Goal: Communication & Community: Answer question/provide support

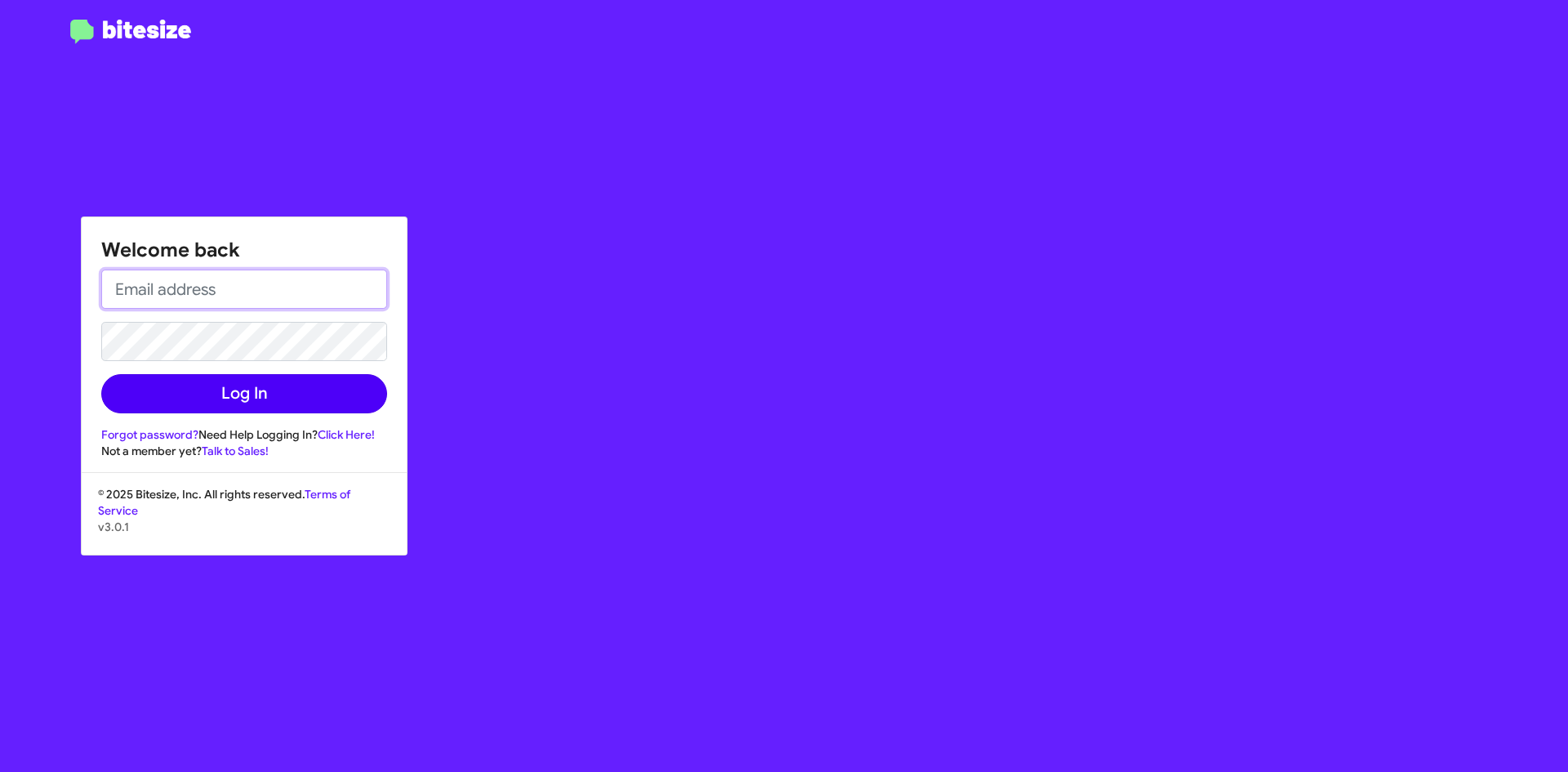
type input "[EMAIL_ADDRESS][DOMAIN_NAME]"
click at [320, 390] on button "Log In" at bounding box center [244, 393] width 285 height 39
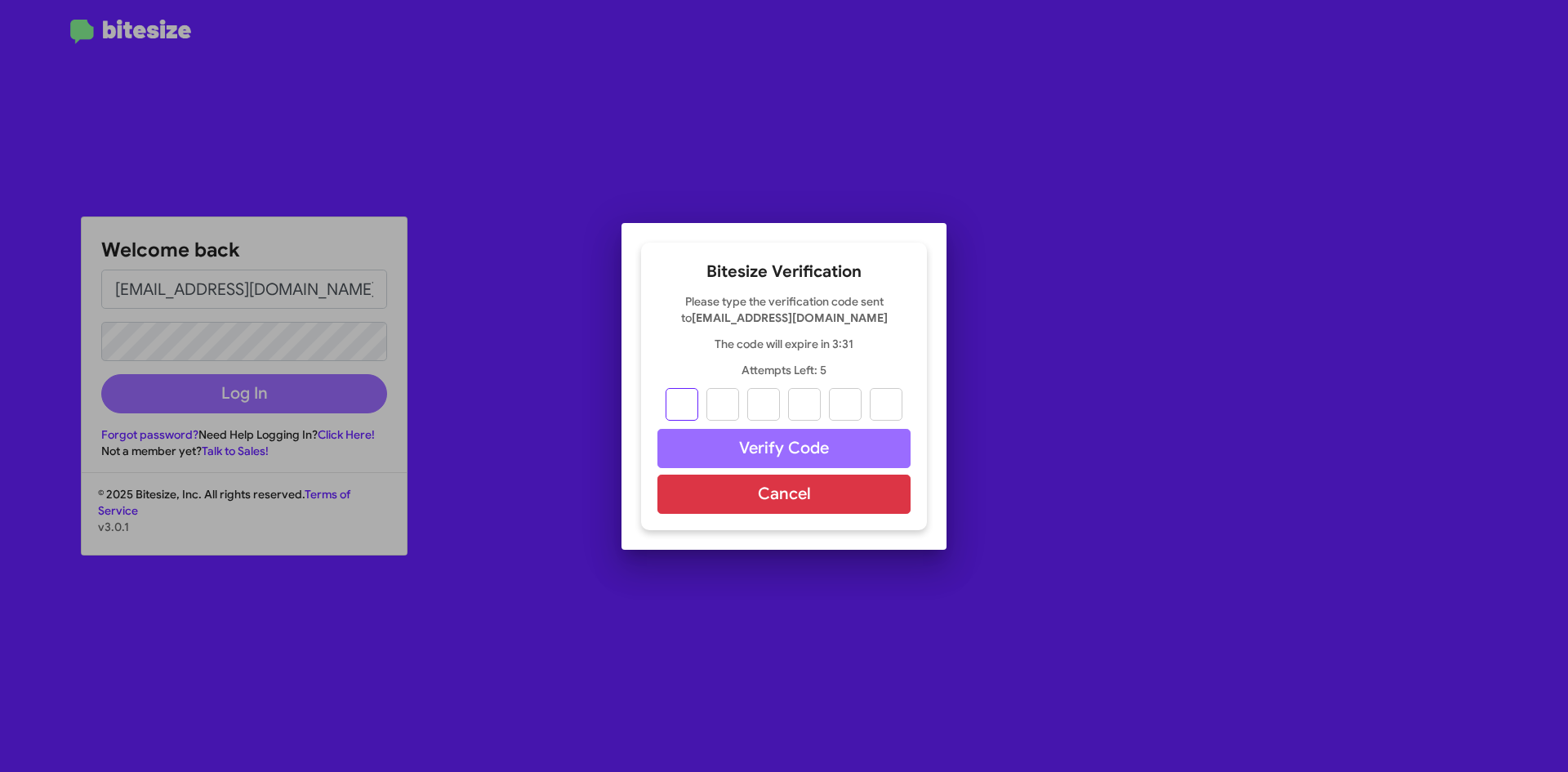
click at [688, 407] on input "text" at bounding box center [682, 404] width 33 height 33
click at [692, 404] on input "text" at bounding box center [682, 404] width 33 height 33
type input "2"
type input "9"
type input "8"
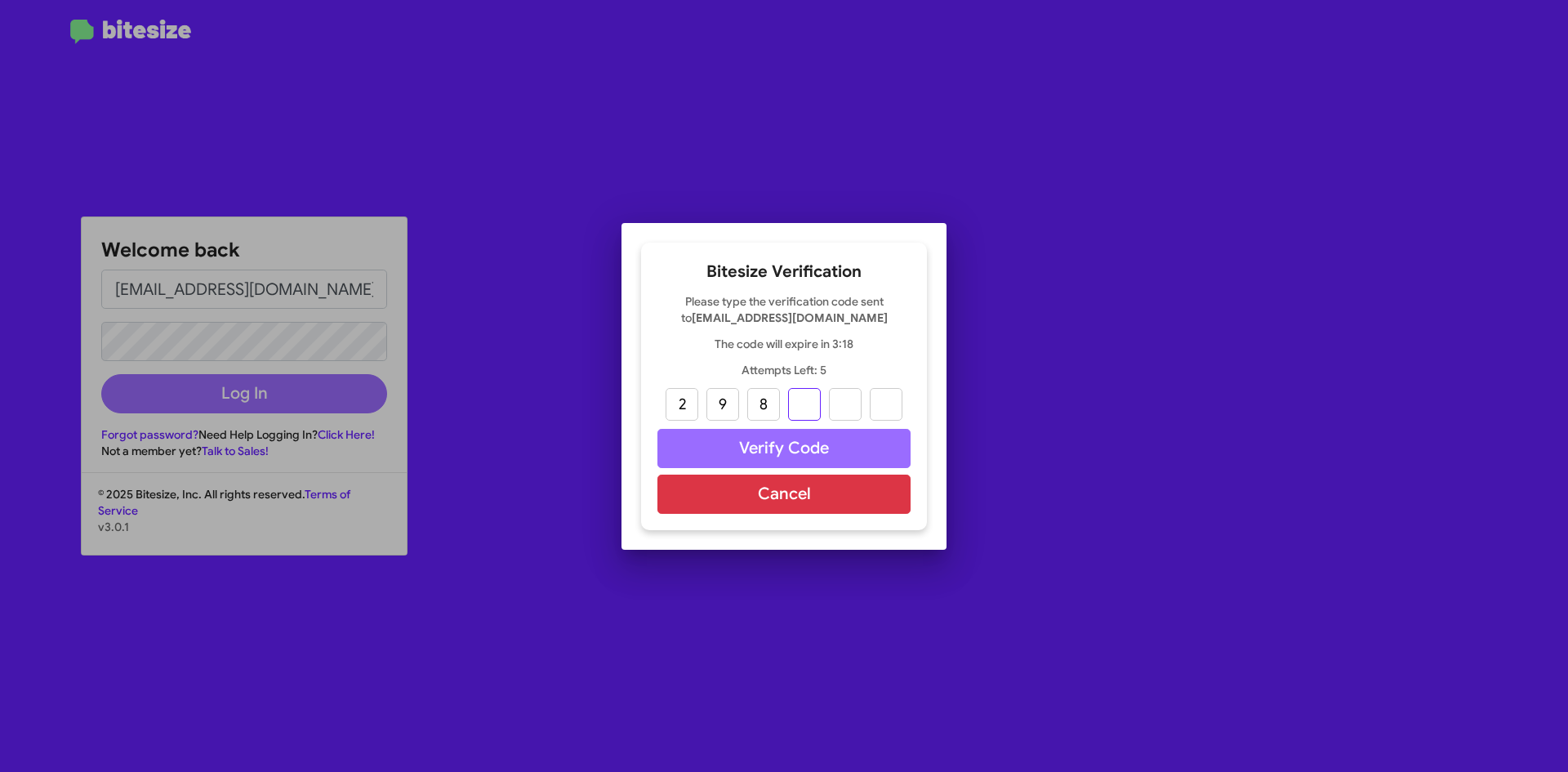
type input "6"
type input "4"
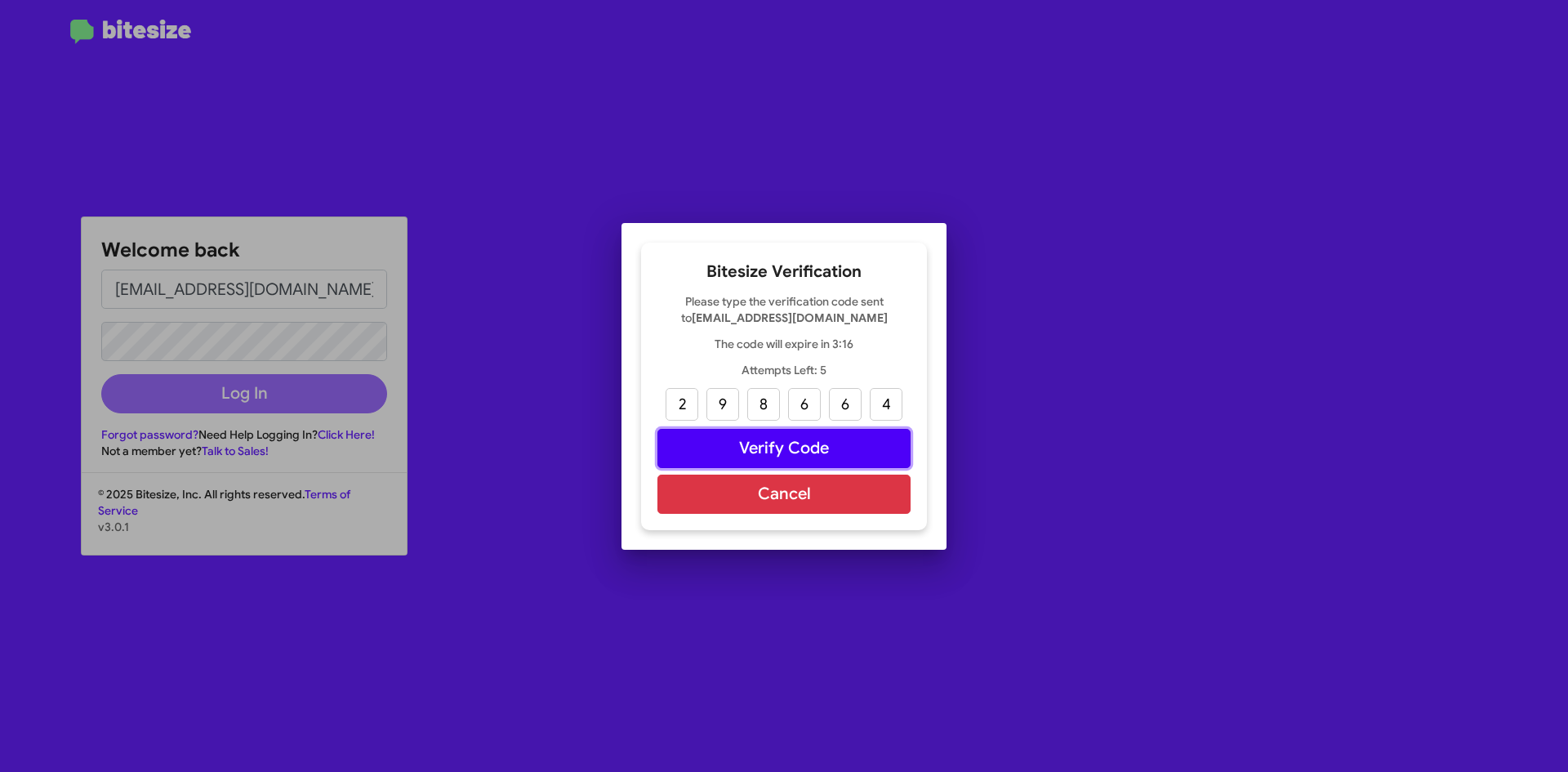
click at [829, 441] on button "Verify Code" at bounding box center [784, 448] width 253 height 39
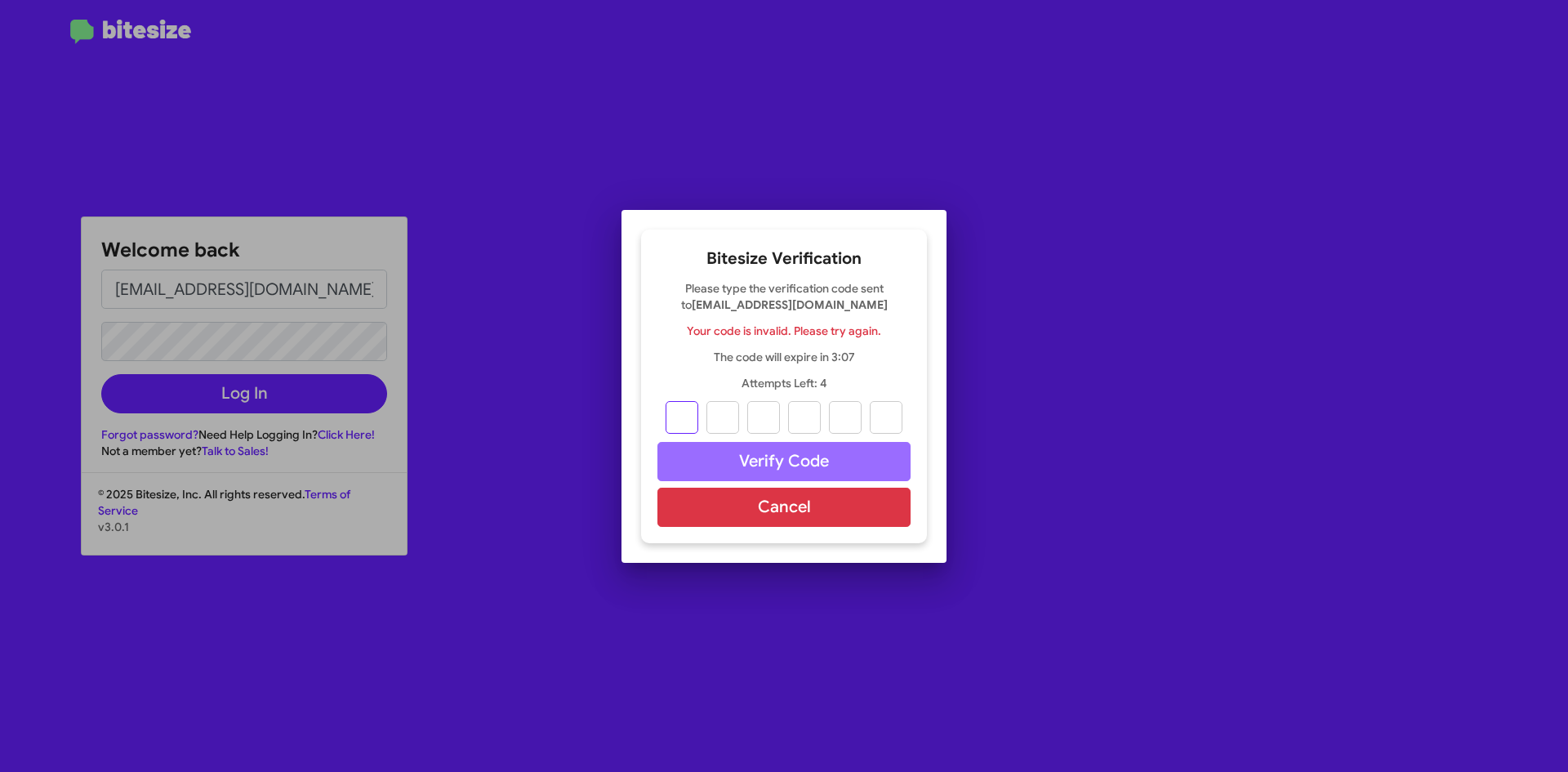
type input "2"
type input "9"
type input "8"
type input "6"
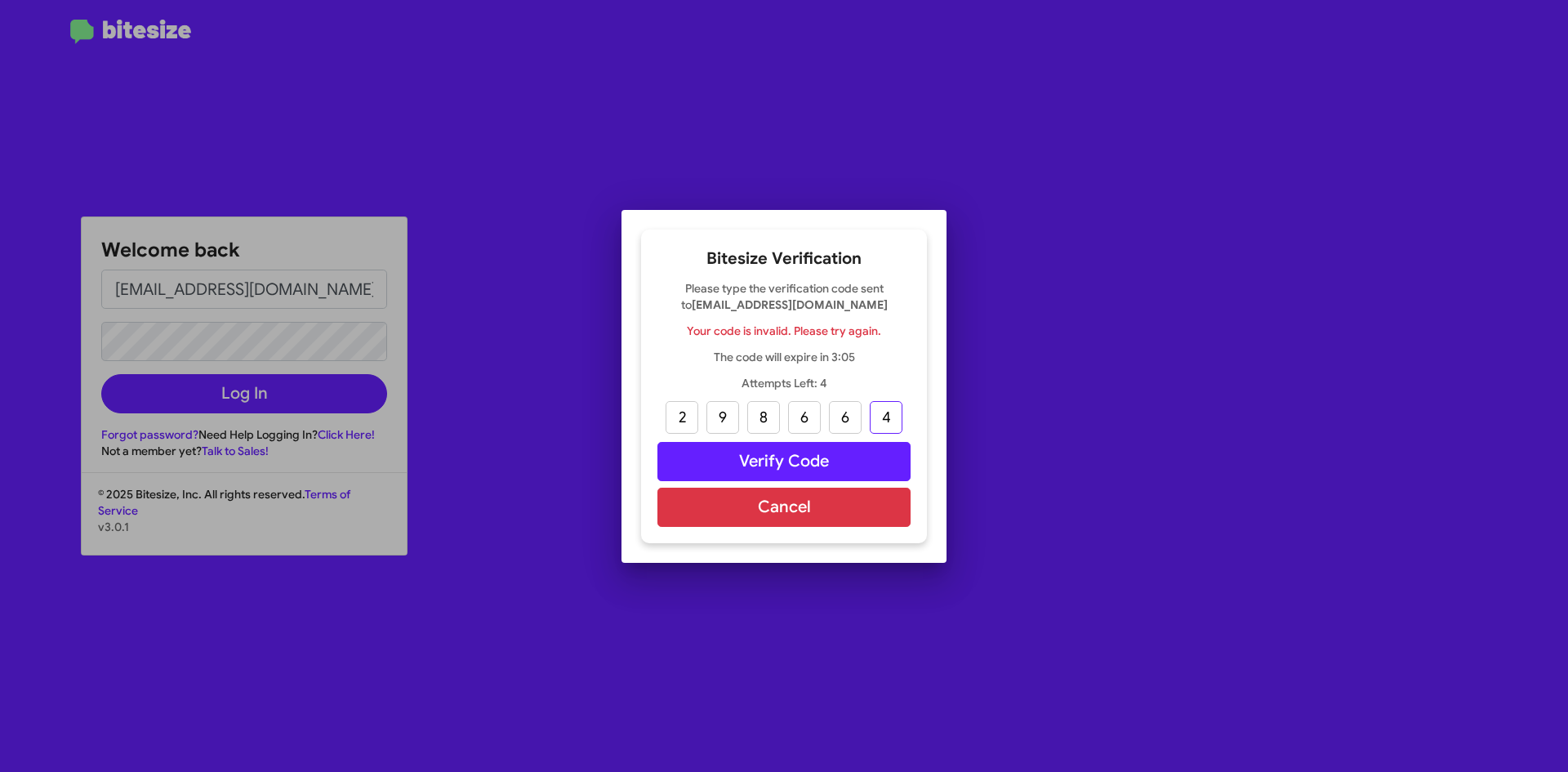
type input "4"
click at [832, 466] on button "Verify Code" at bounding box center [784, 461] width 253 height 39
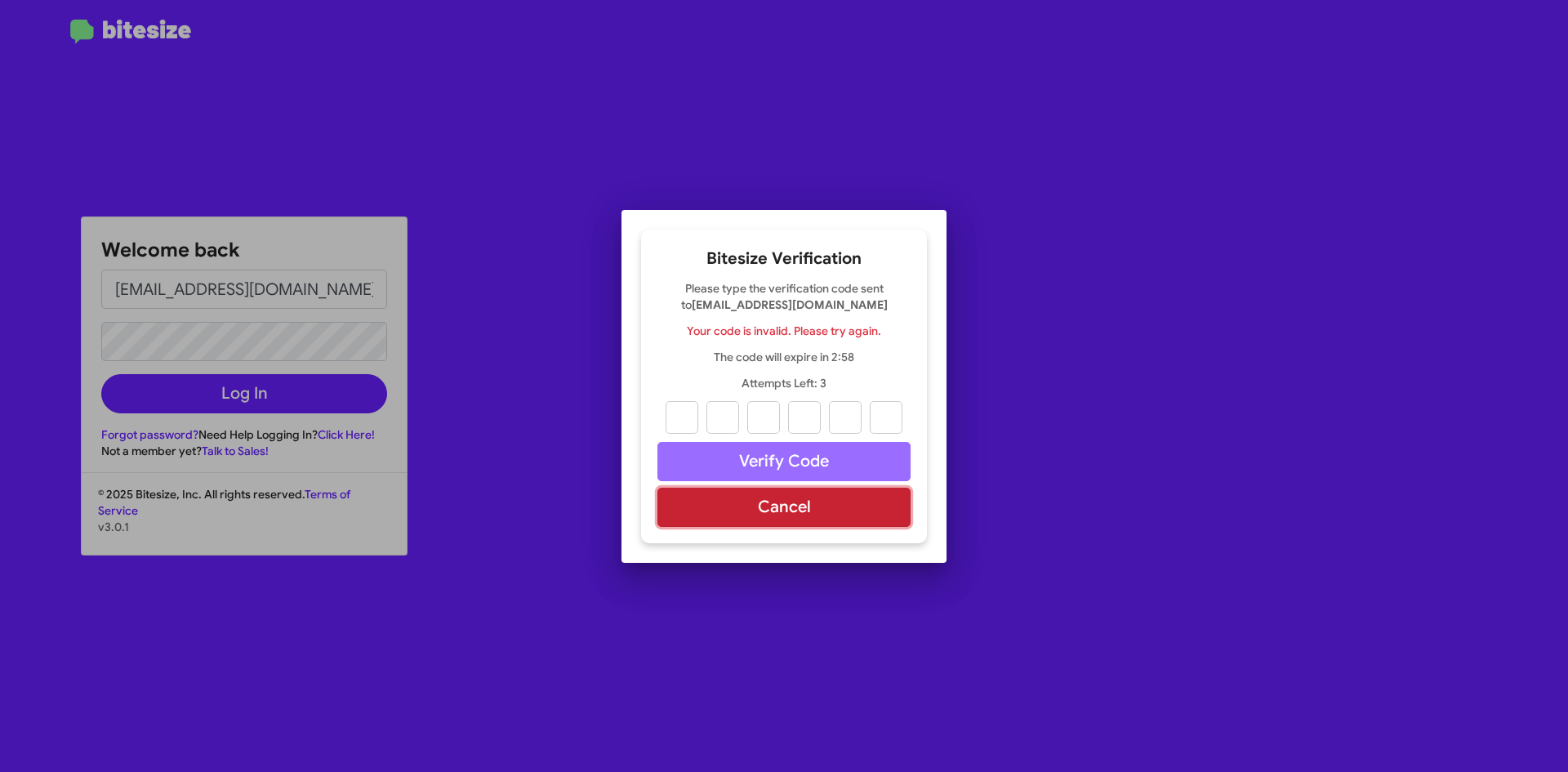
click at [831, 515] on button "Cancel" at bounding box center [784, 507] width 253 height 39
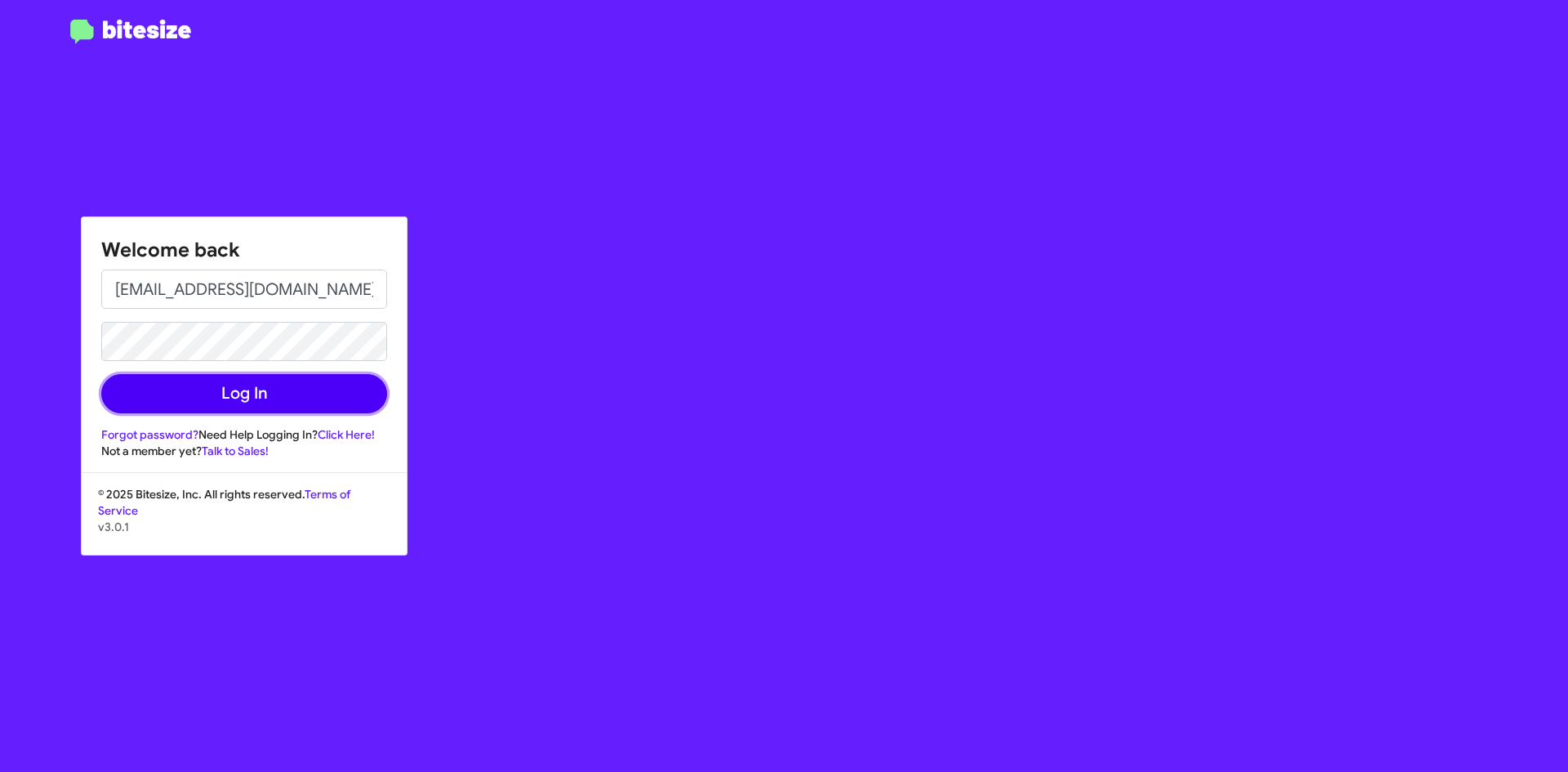
click at [216, 390] on button "Log In" at bounding box center [244, 393] width 285 height 39
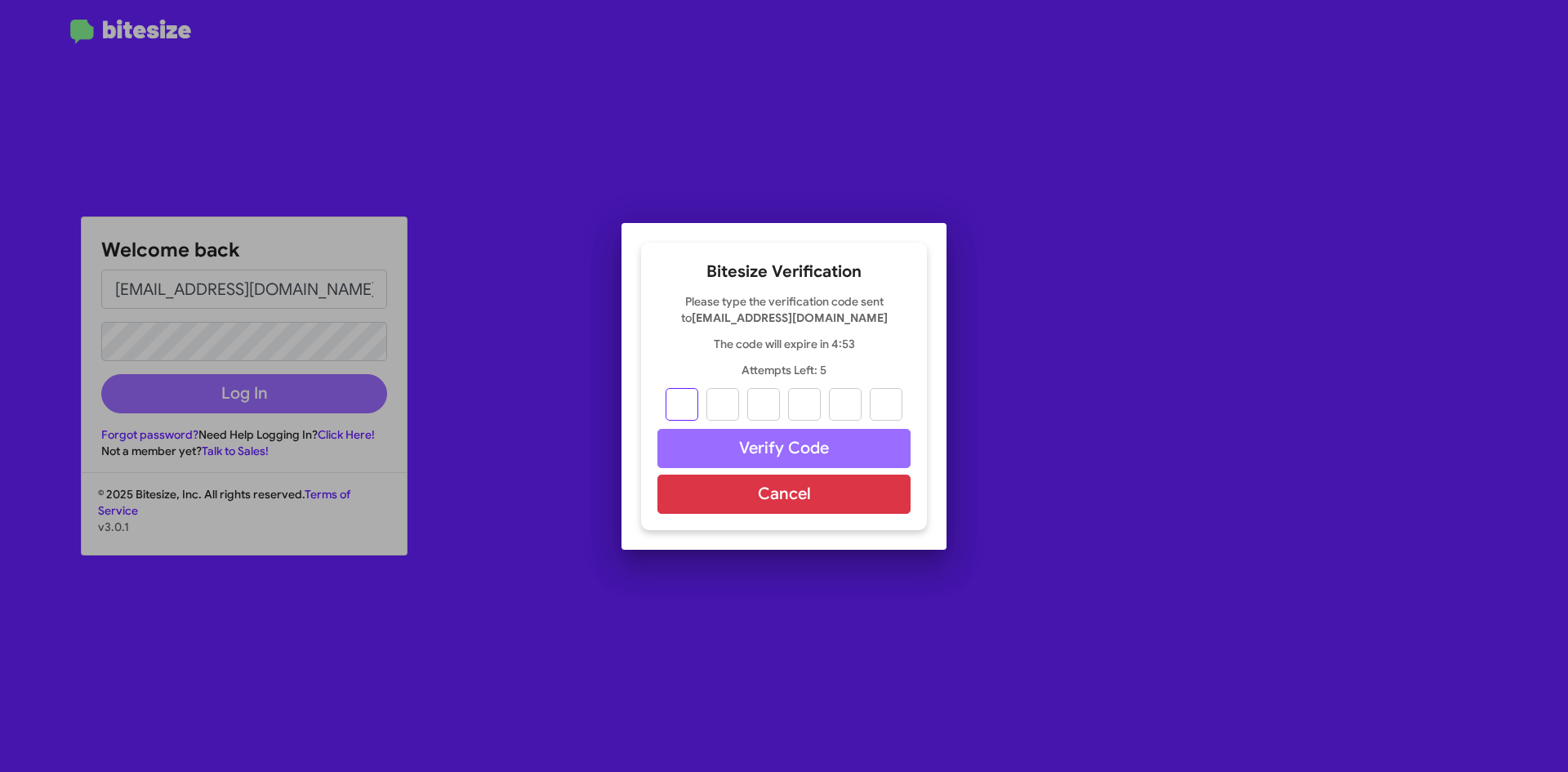
click at [695, 399] on input "text" at bounding box center [682, 404] width 33 height 33
type input "8"
type input "5"
type input "1"
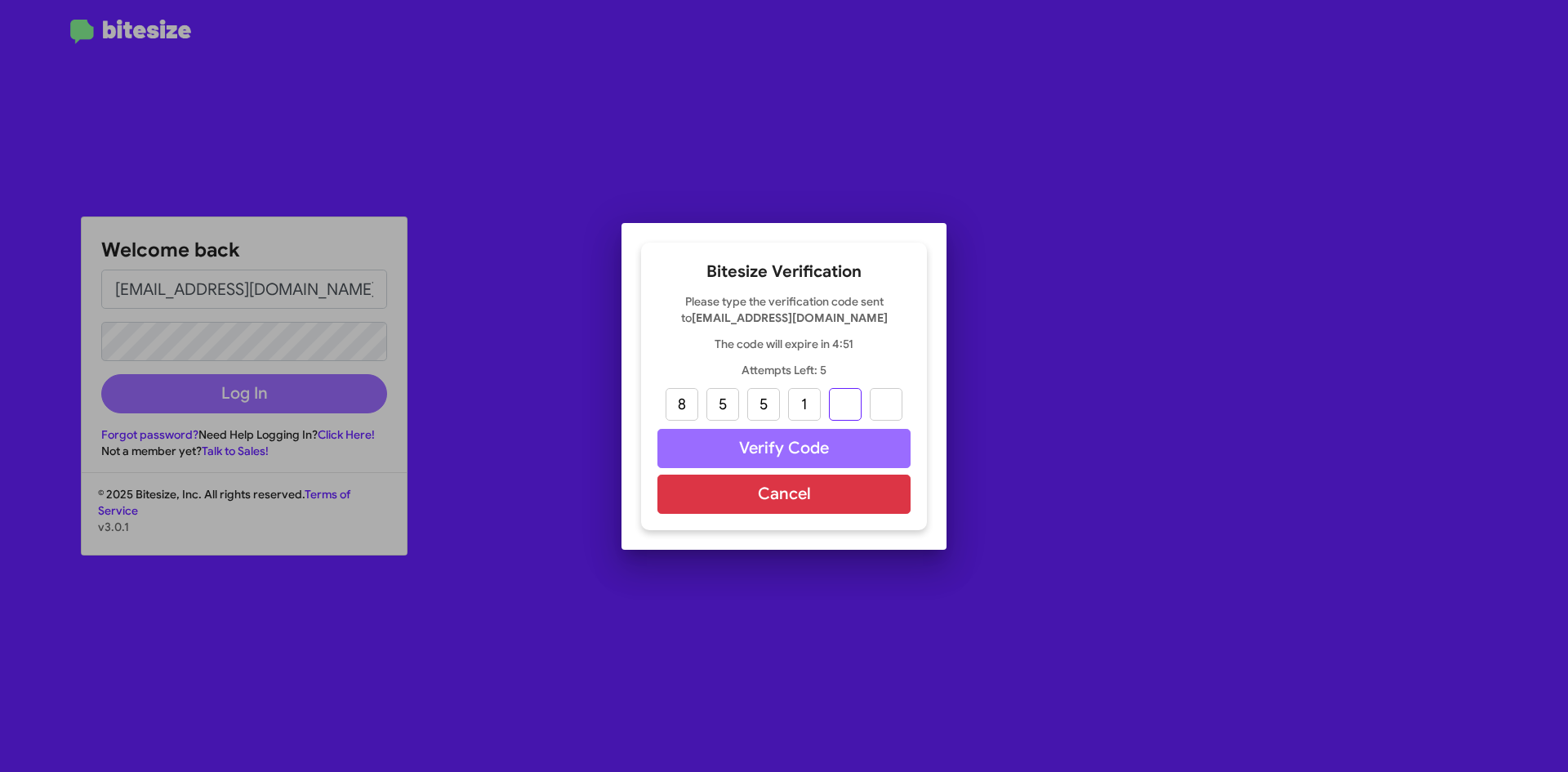
type input "6"
type input "3"
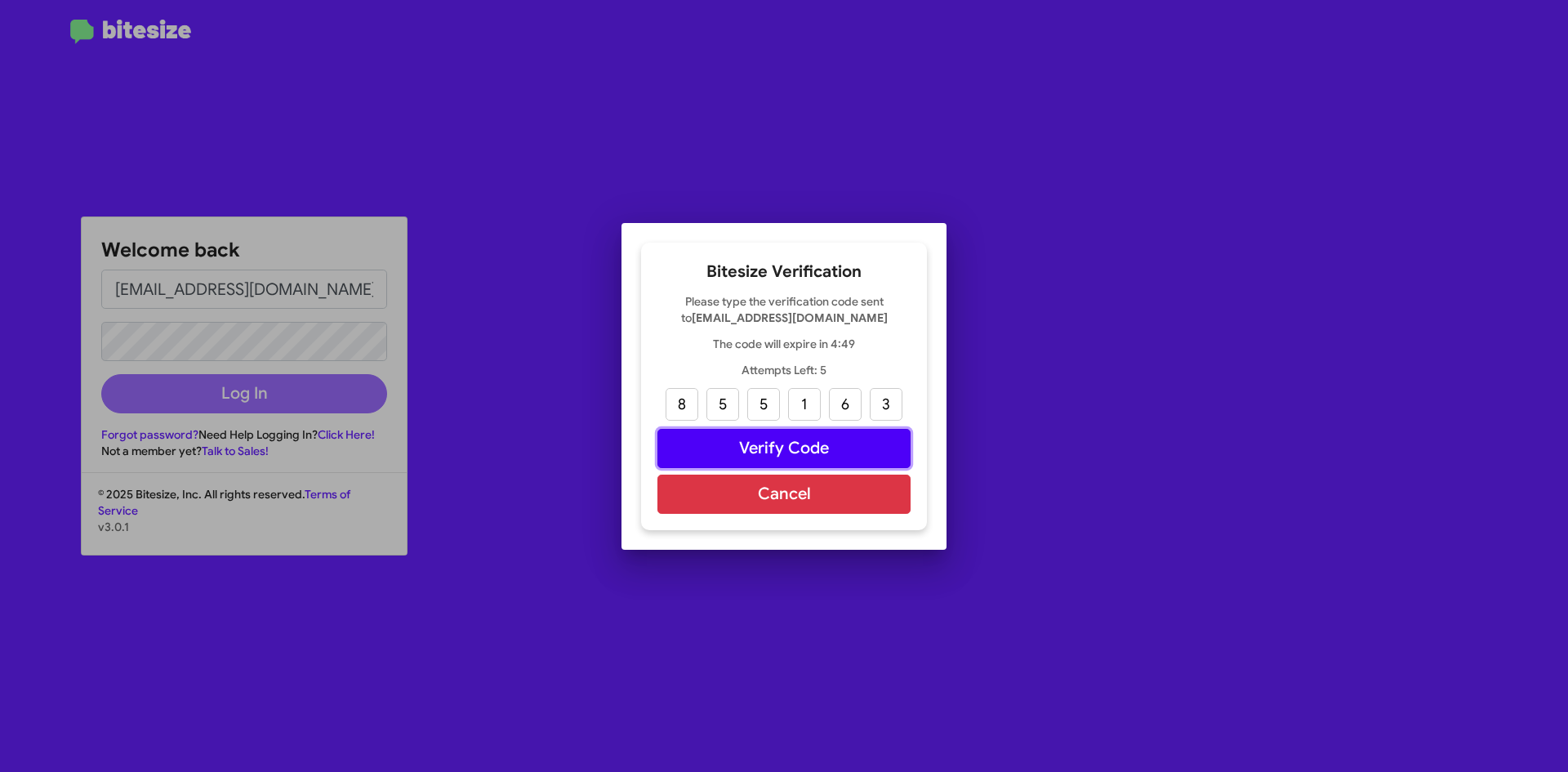
click at [839, 458] on button "Verify Code" at bounding box center [784, 448] width 253 height 39
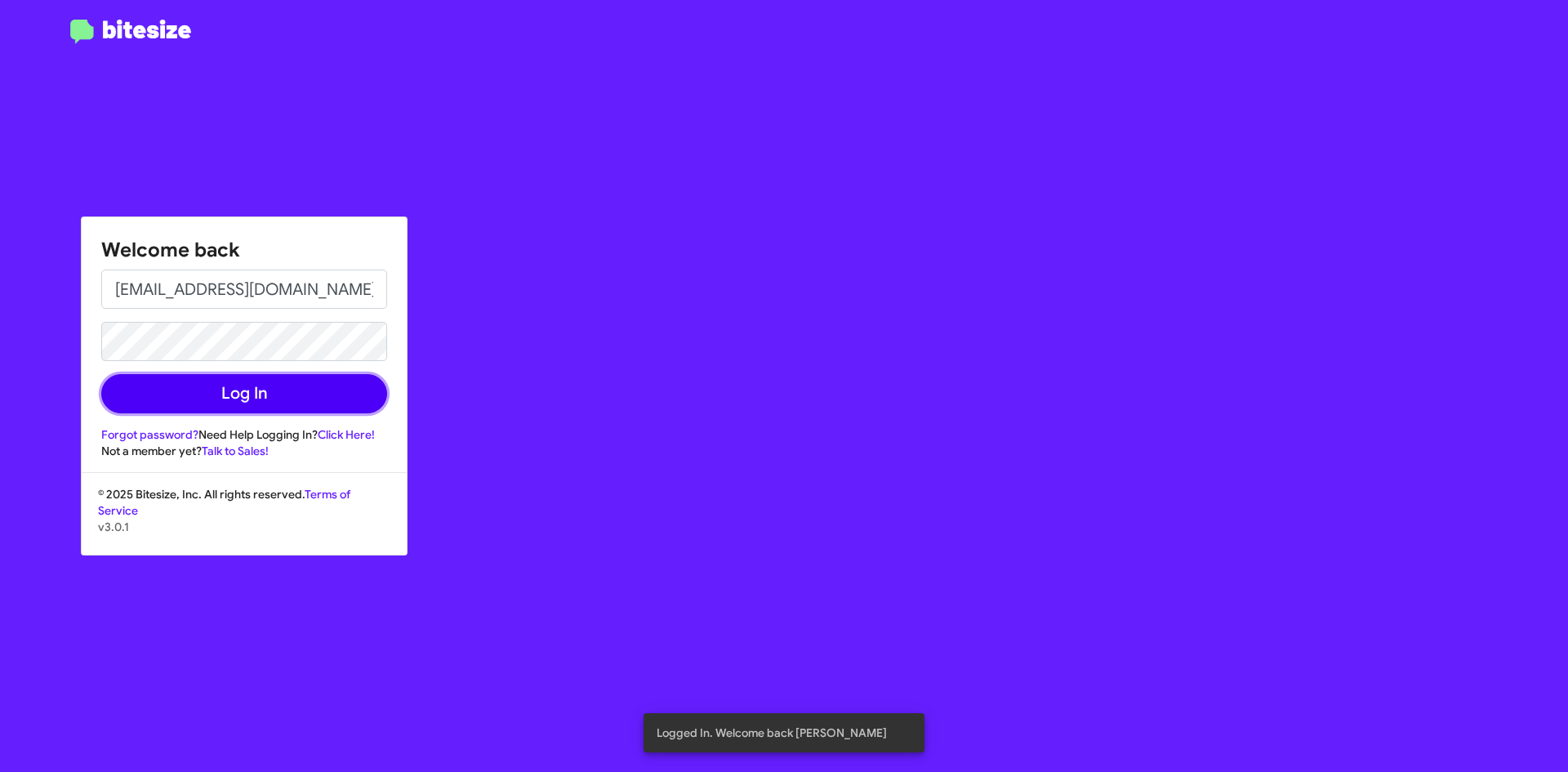
click at [261, 403] on button "Log In" at bounding box center [244, 393] width 285 height 39
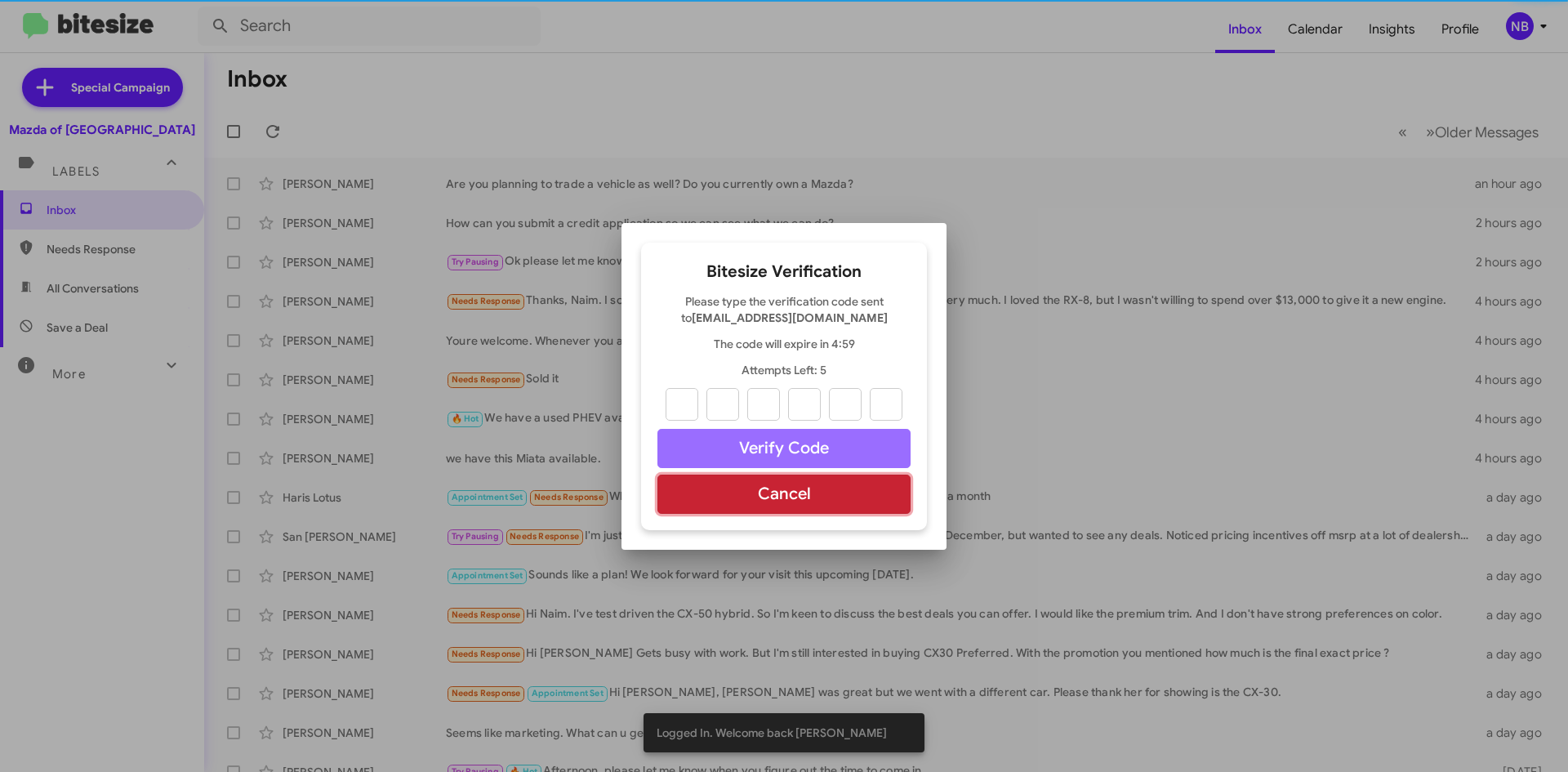
click at [745, 490] on button "Cancel" at bounding box center [784, 494] width 253 height 39
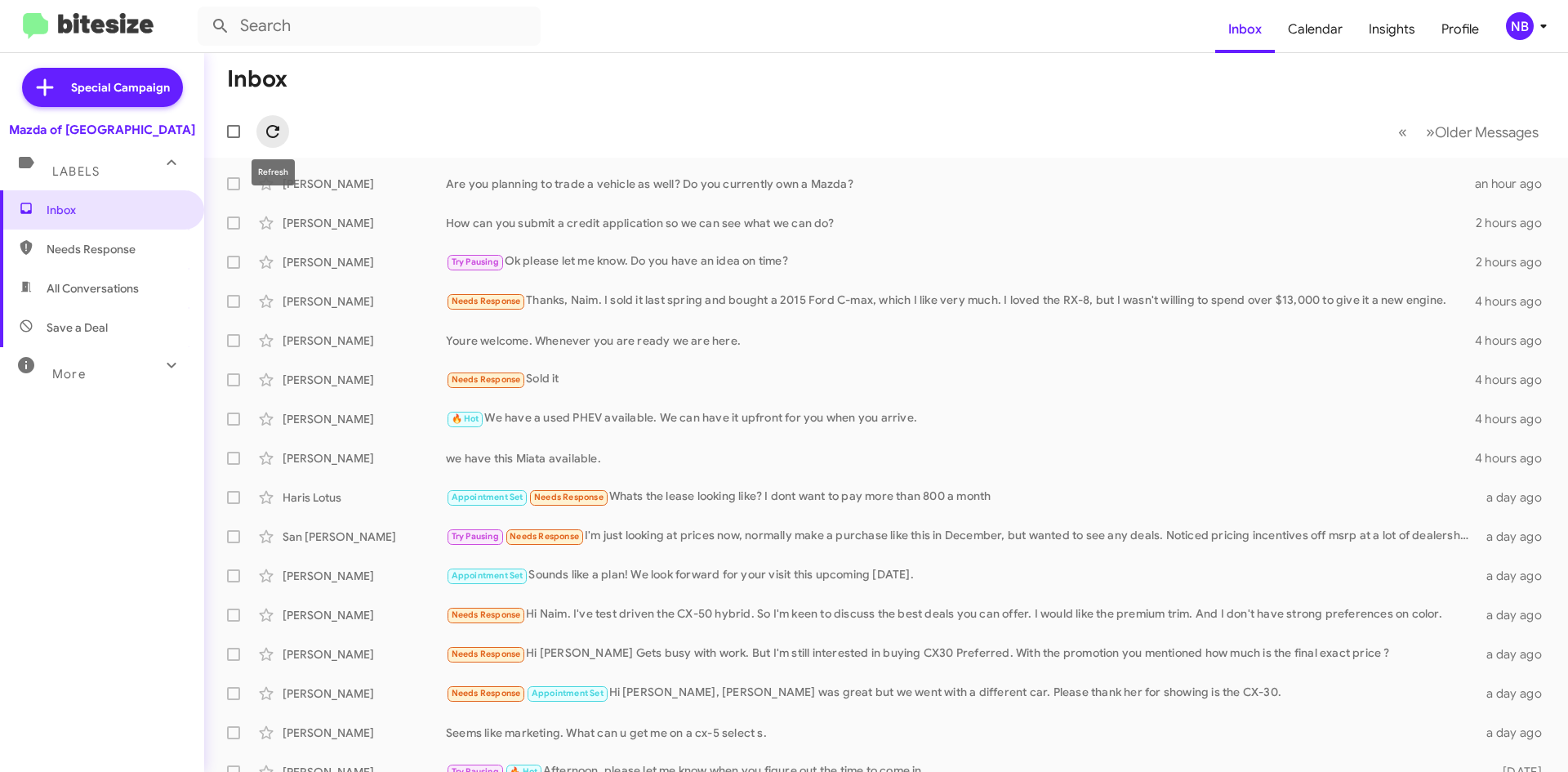
click at [269, 124] on icon at bounding box center [273, 131] width 20 height 20
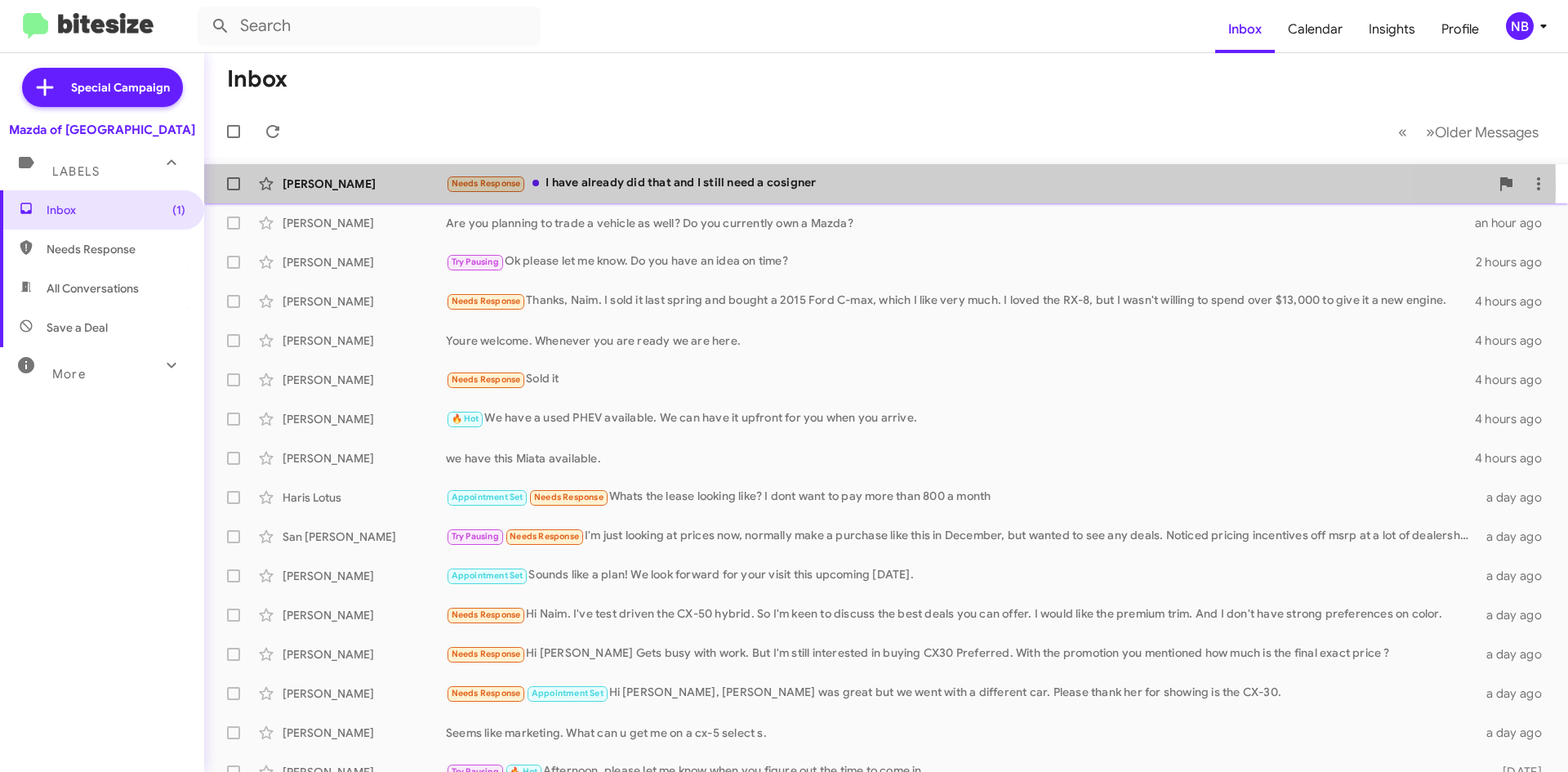
click at [654, 187] on div "Needs Response I have already did that and I still need a cosigner" at bounding box center [967, 183] width 1044 height 19
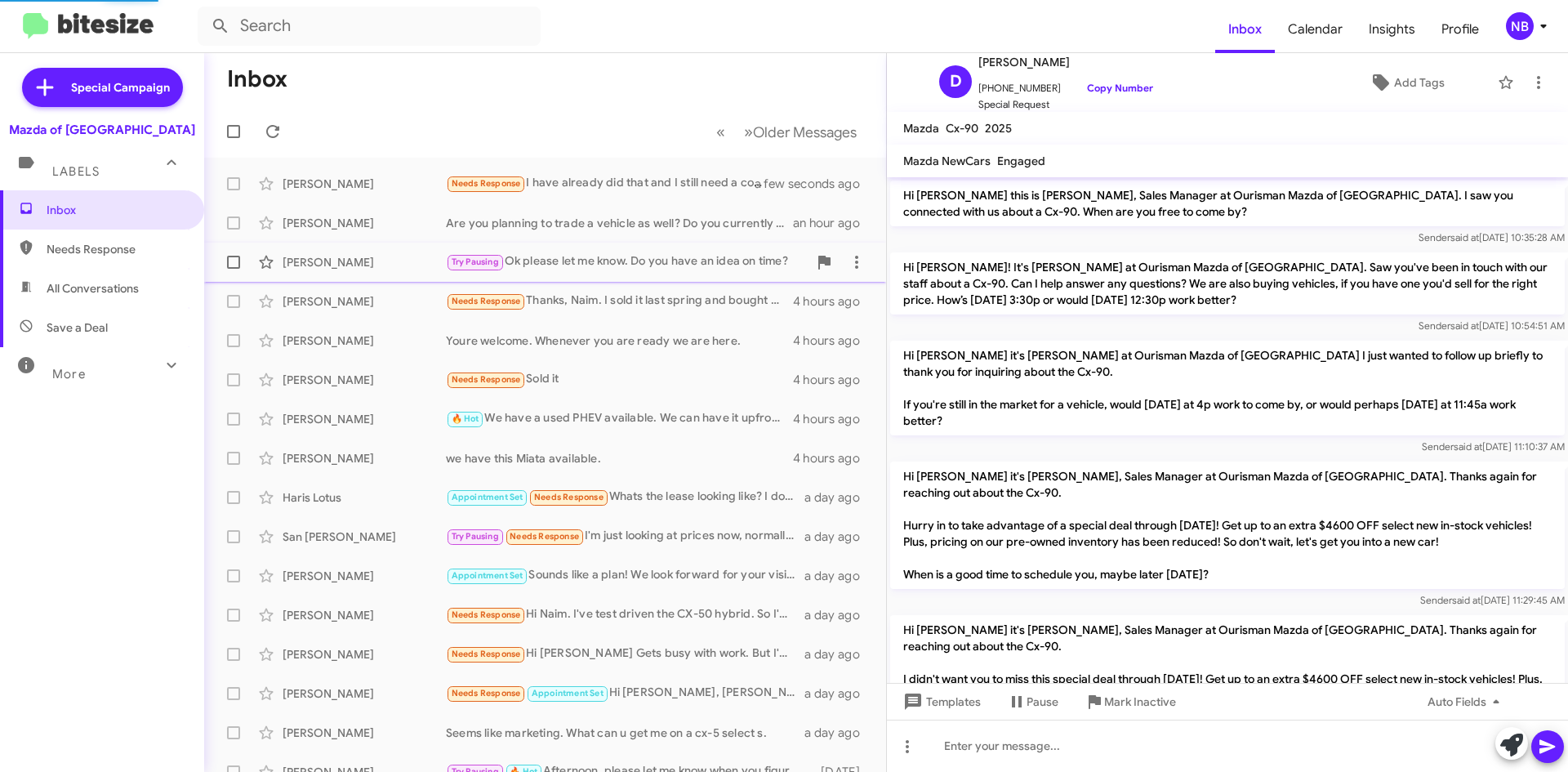
scroll to position [401, 0]
